Goal: Task Accomplishment & Management: Complete application form

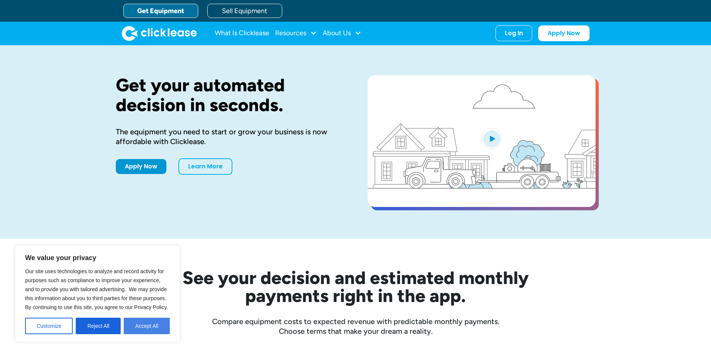
click at [151, 328] on button "Accept All" at bounding box center [147, 326] width 46 height 16
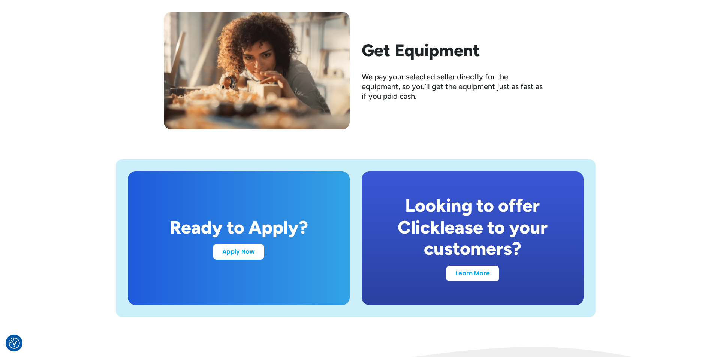
scroll to position [1349, 0]
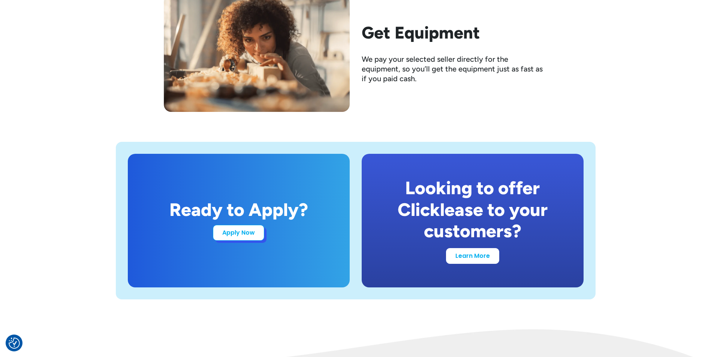
click at [246, 229] on link "Apply Now" at bounding box center [238, 233] width 51 height 16
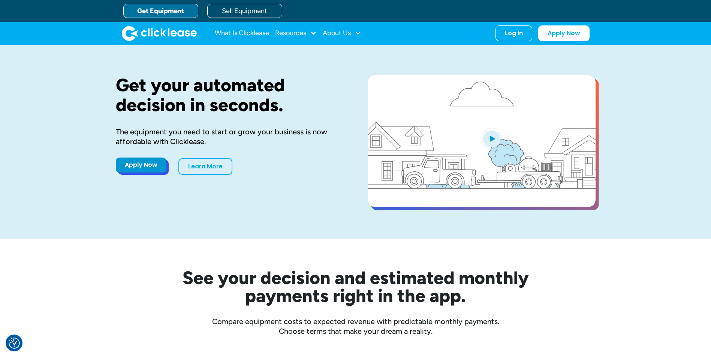
click at [142, 164] on link "Apply Now" at bounding box center [141, 165] width 51 height 15
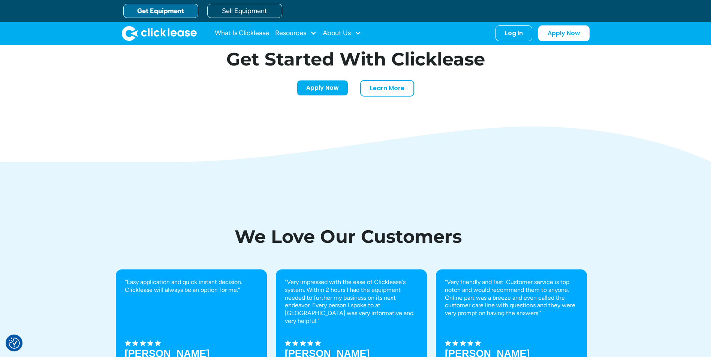
scroll to position [2361, 0]
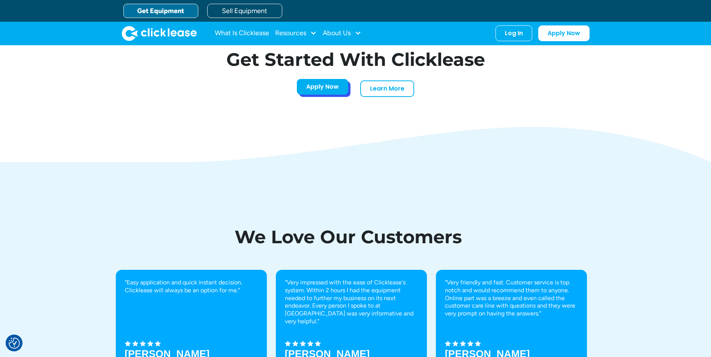
click at [320, 91] on link "Apply Now" at bounding box center [322, 87] width 51 height 16
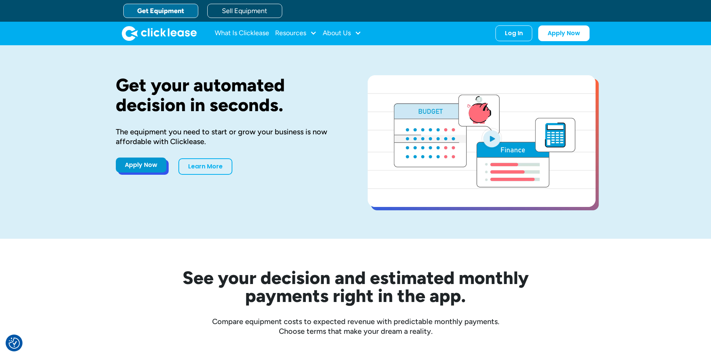
click at [135, 164] on link "Apply Now" at bounding box center [141, 165] width 51 height 15
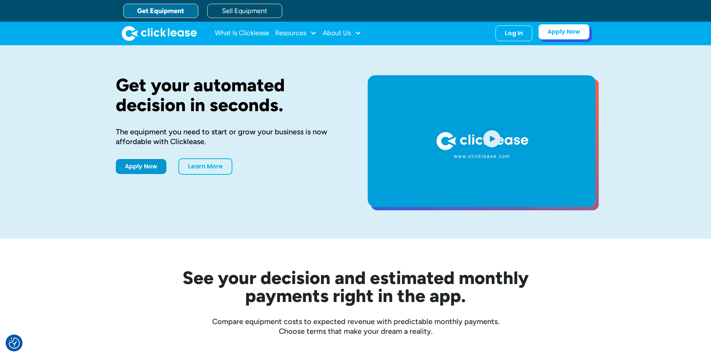
click at [568, 30] on link "Apply Now" at bounding box center [563, 32] width 51 height 16
